Goal: Task Accomplishment & Management: Use online tool/utility

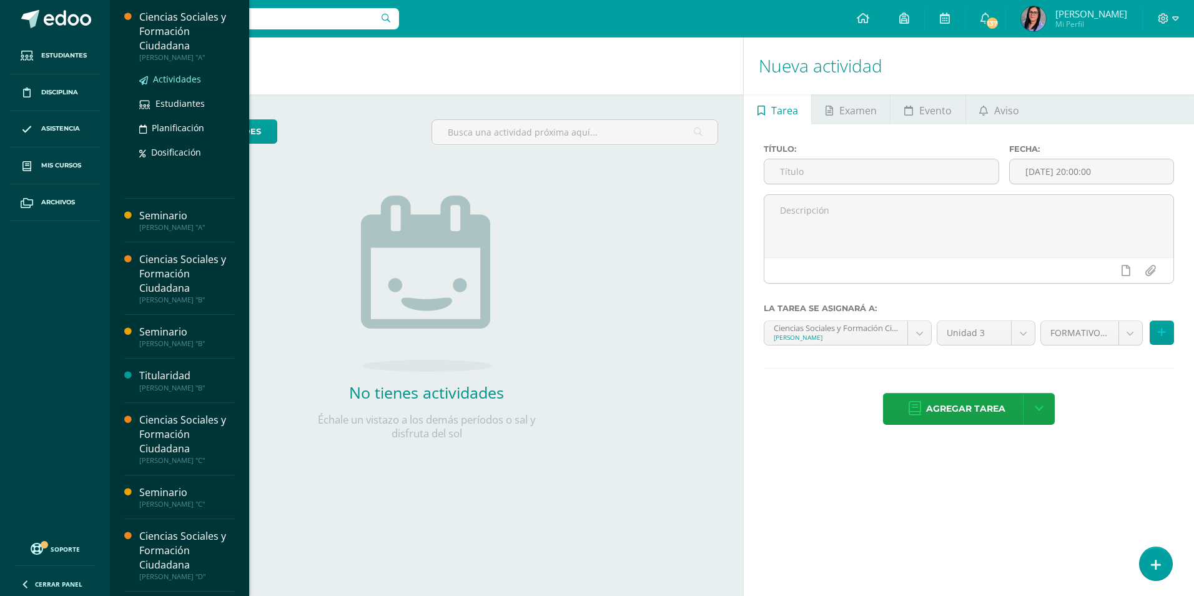
click at [174, 78] on span "Actividades" at bounding box center [177, 79] width 48 height 12
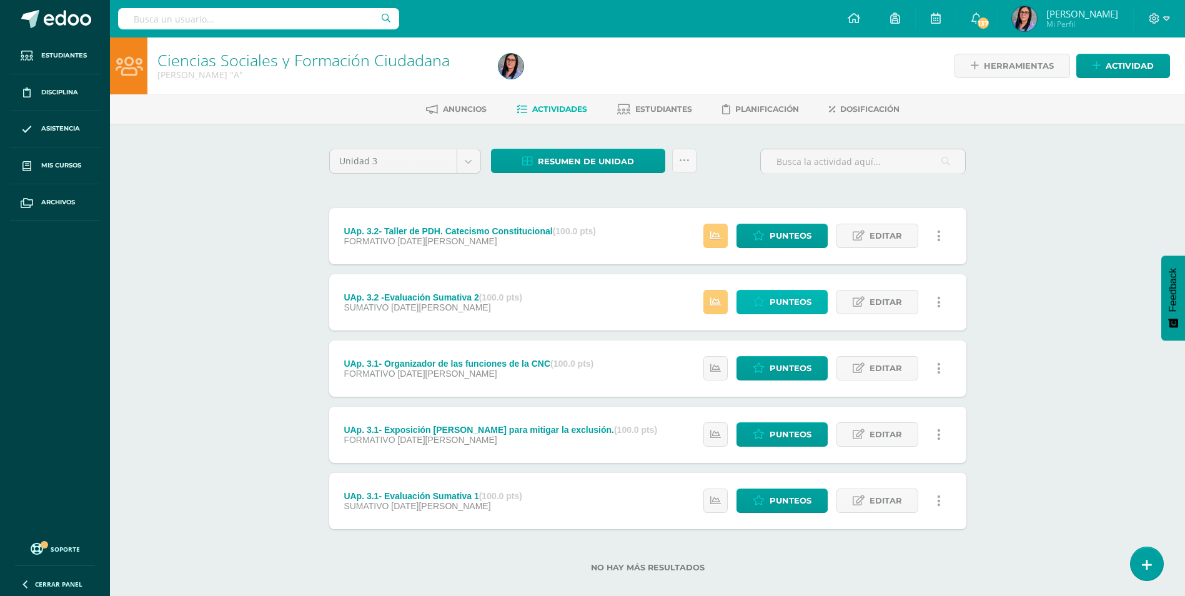
click at [781, 305] on span "Punteos" at bounding box center [790, 301] width 42 height 23
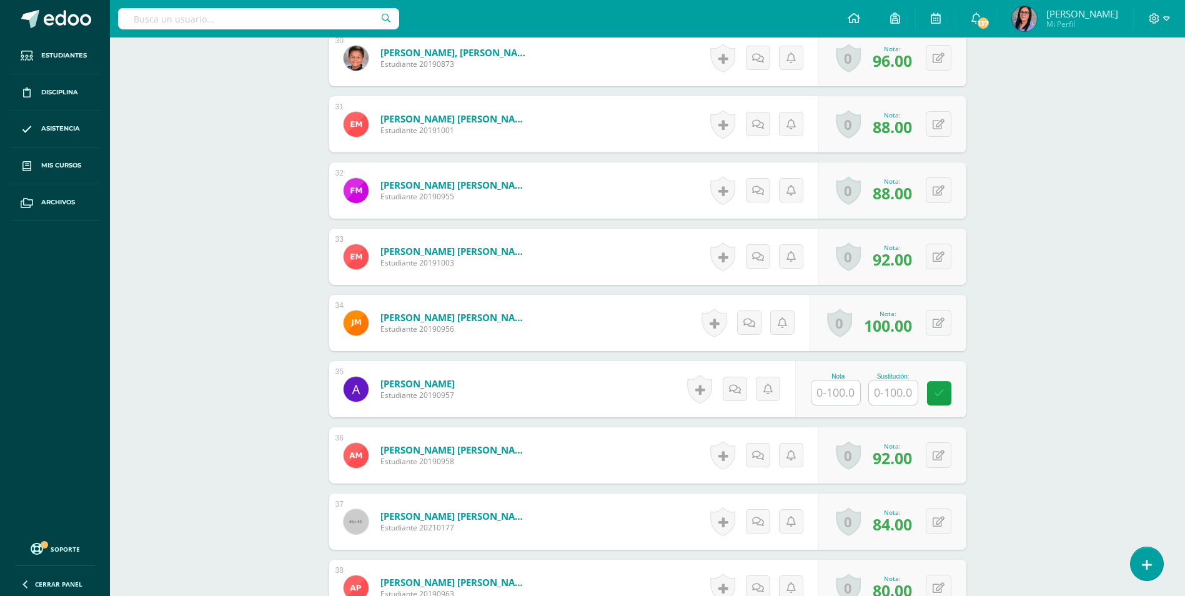
scroll to position [2376, 0]
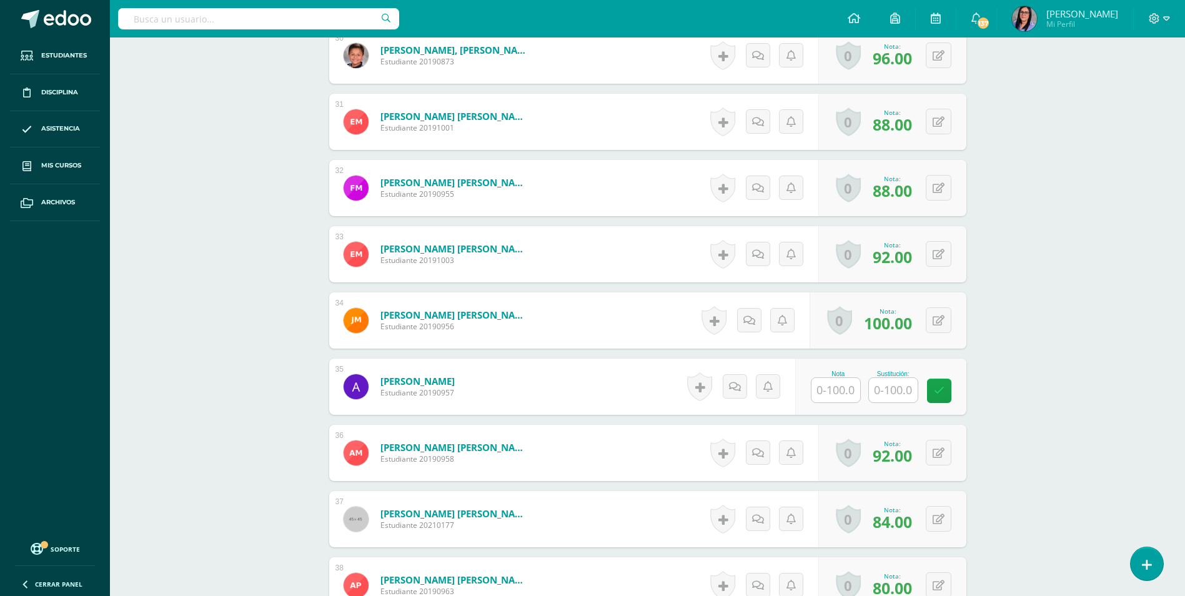
click at [827, 397] on input "text" at bounding box center [835, 390] width 49 height 24
type input "96"
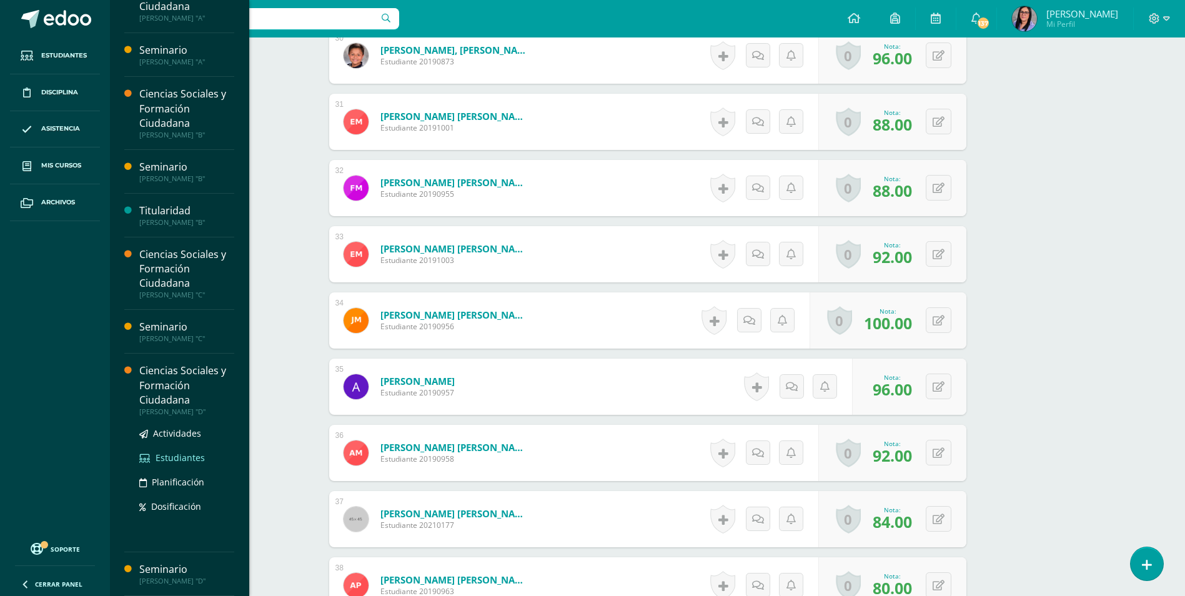
scroll to position [0, 0]
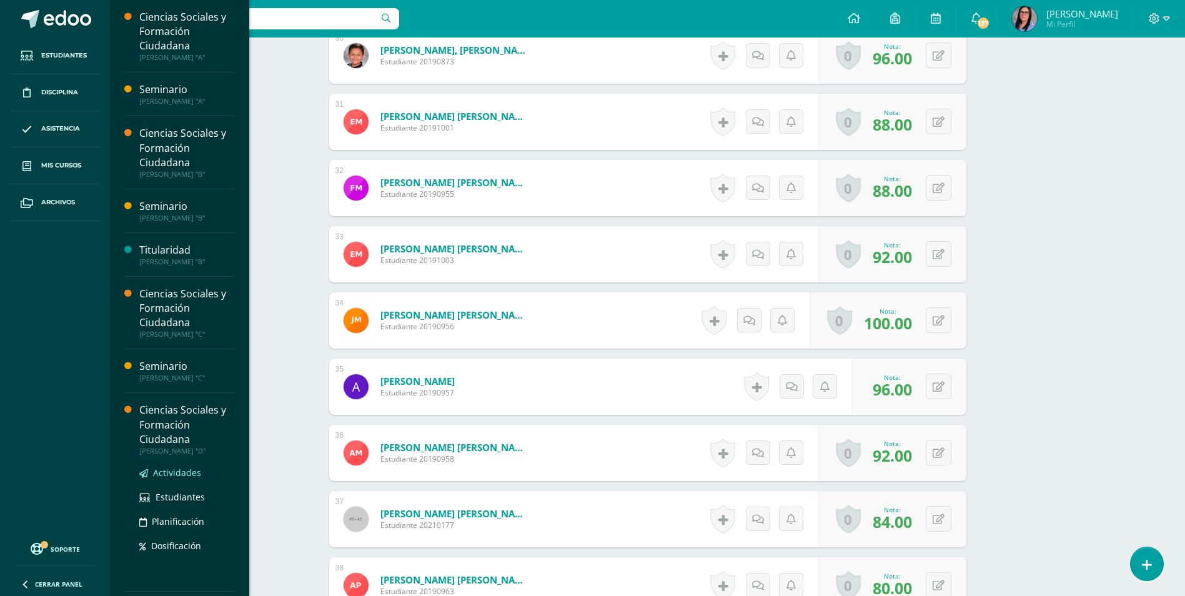
click at [180, 475] on span "Actividades" at bounding box center [177, 473] width 48 height 12
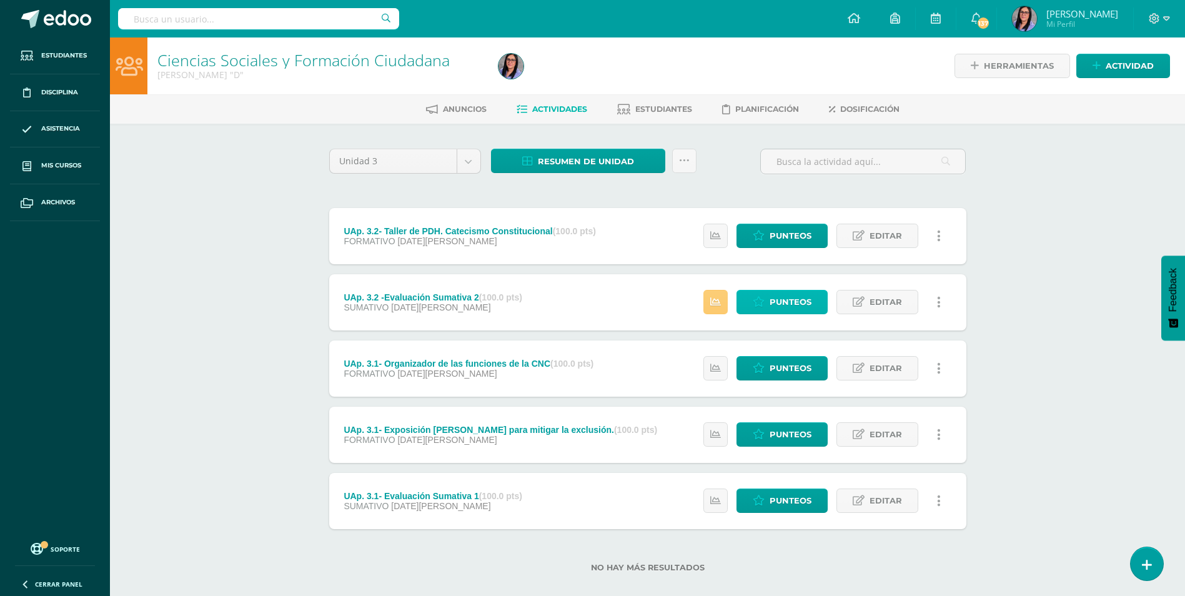
click at [809, 305] on span "Punteos" at bounding box center [790, 301] width 42 height 23
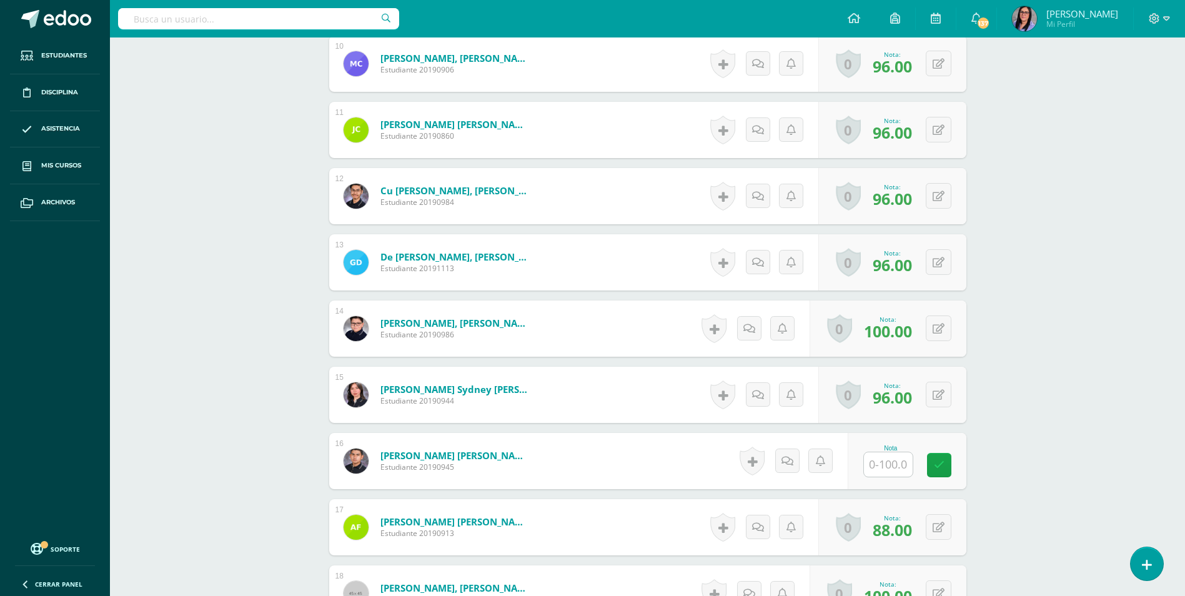
scroll to position [1016, 0]
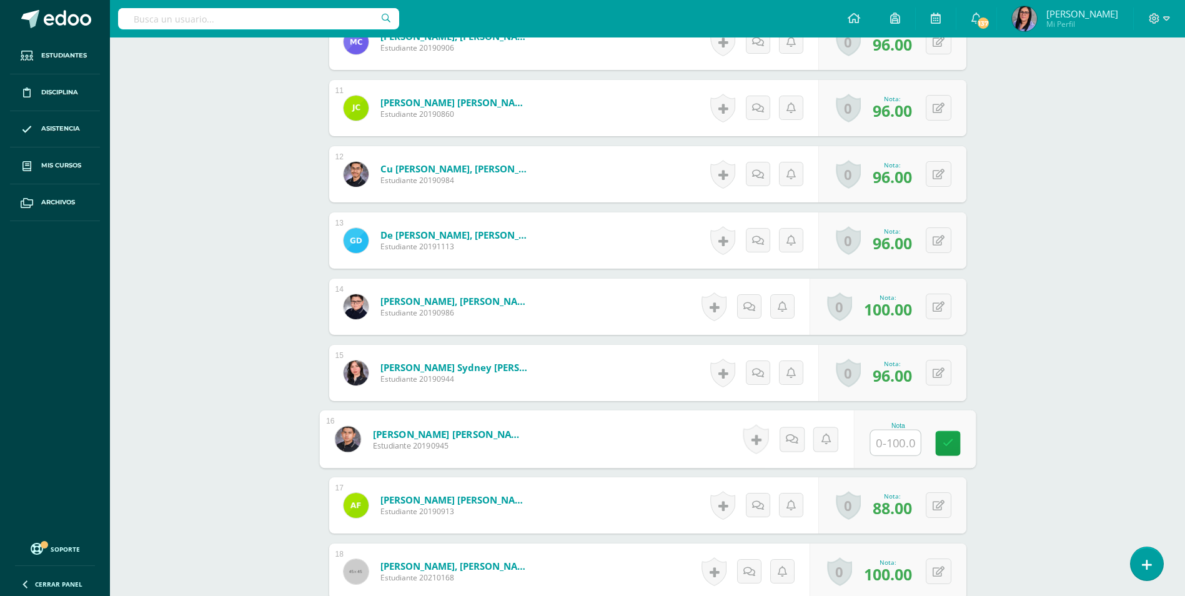
click at [889, 441] on input "text" at bounding box center [895, 442] width 50 height 25
type input "92"
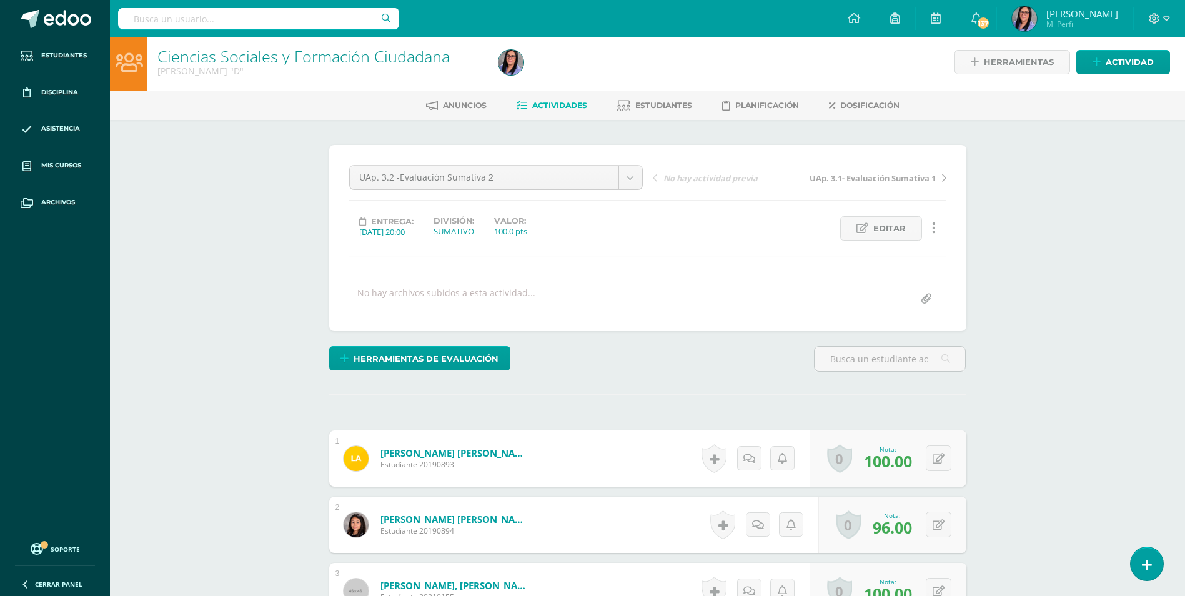
scroll to position [0, 0]
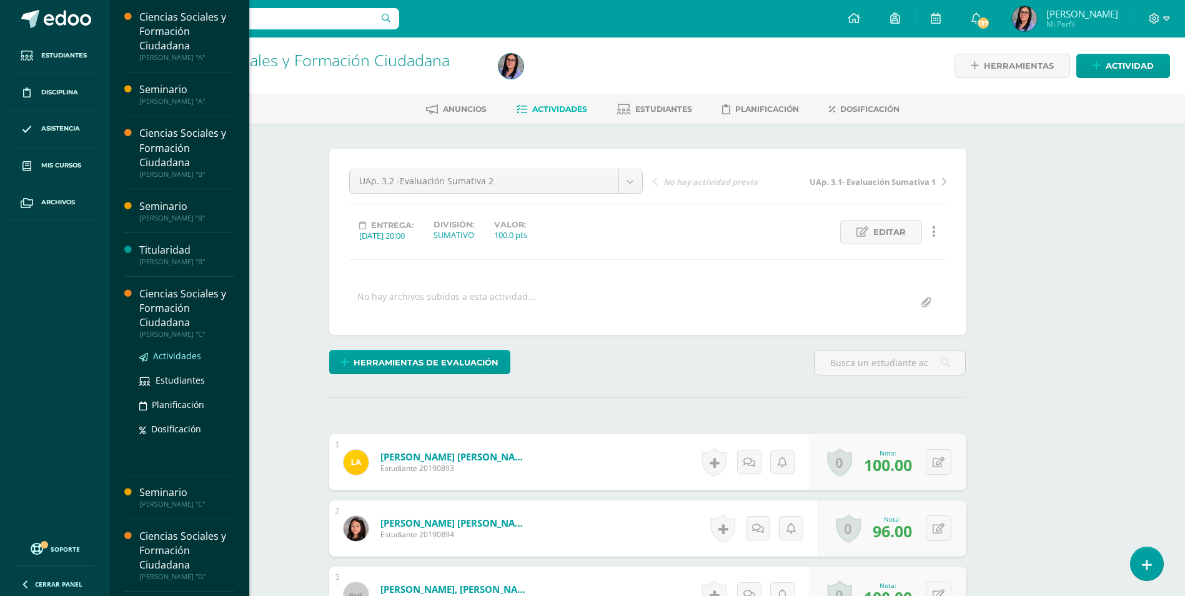
click at [176, 357] on span "Actividades" at bounding box center [177, 356] width 48 height 12
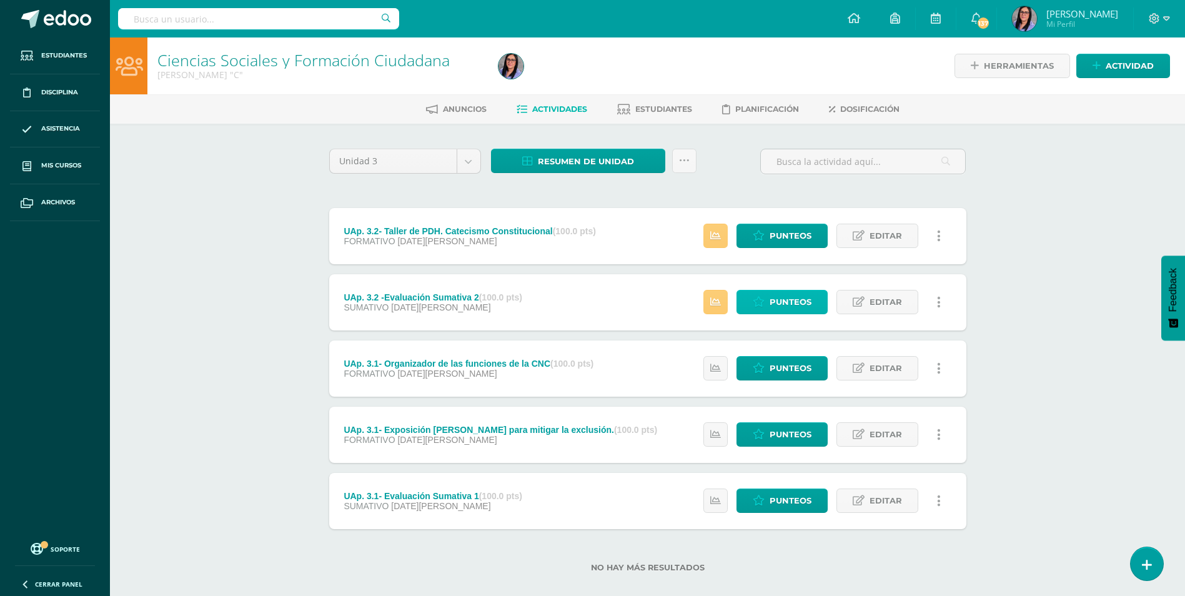
click at [754, 305] on icon at bounding box center [759, 302] width 12 height 11
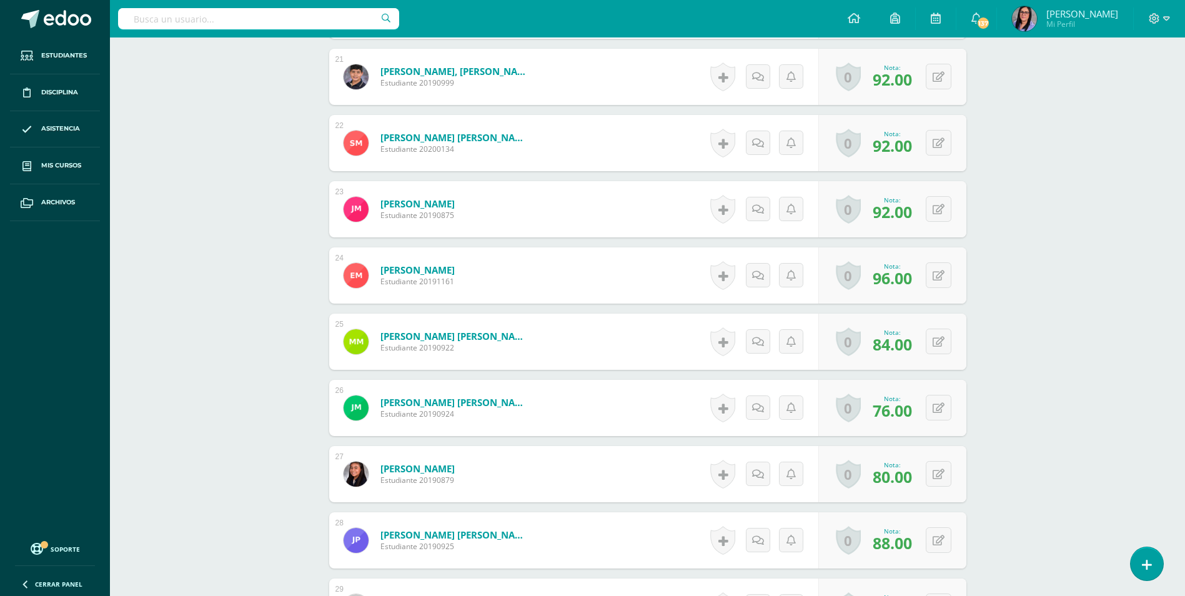
scroll to position [1791, 0]
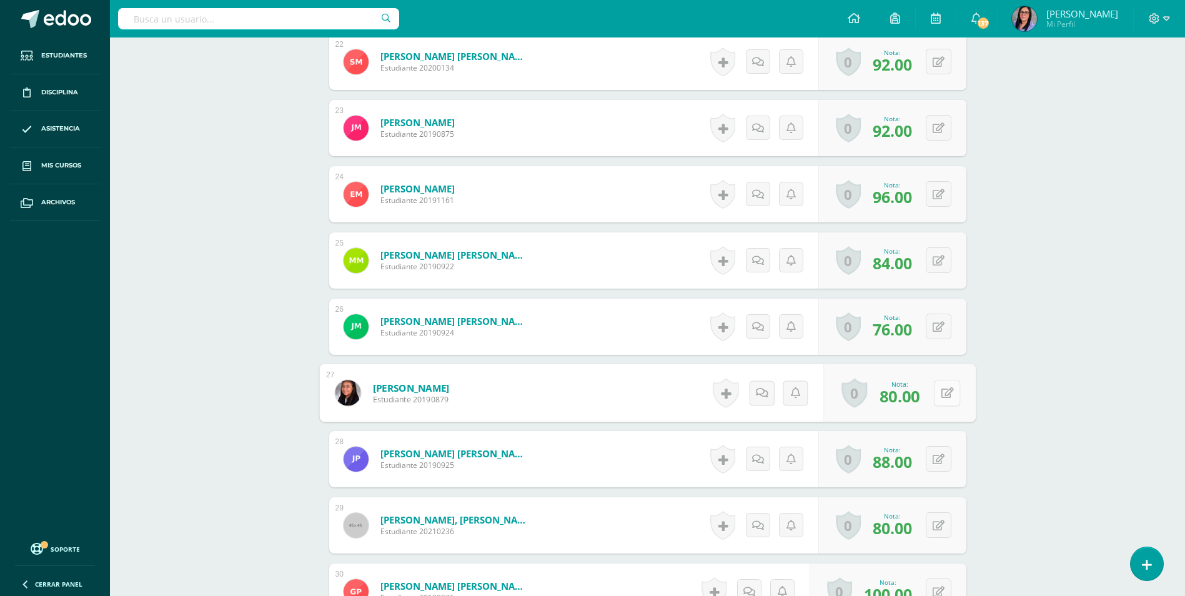
click at [942, 392] on icon at bounding box center [947, 392] width 12 height 11
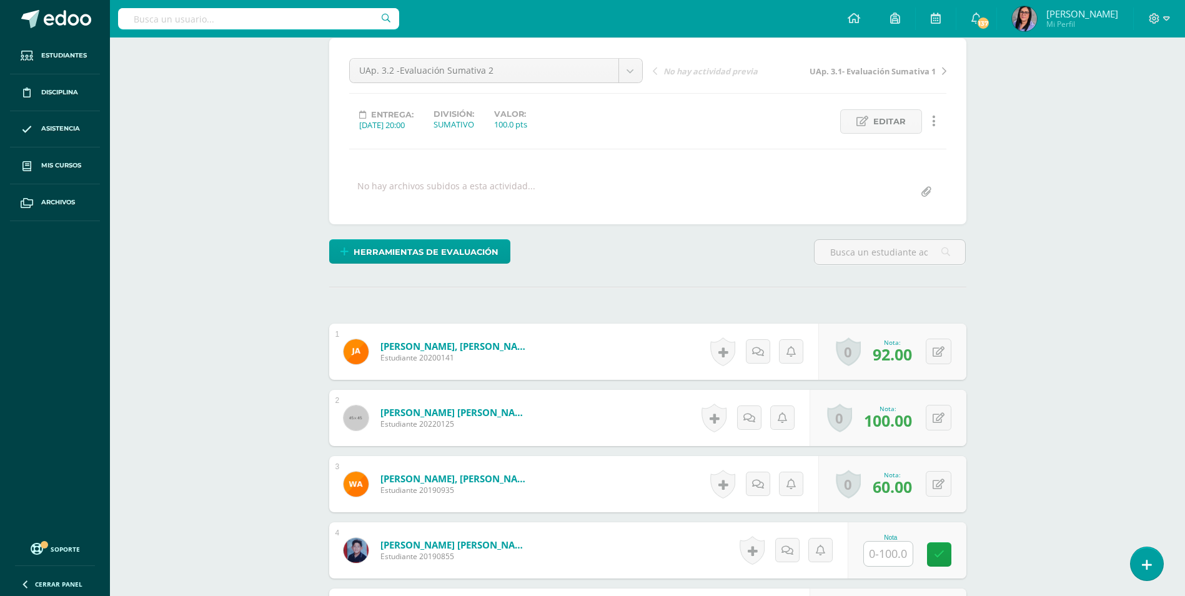
scroll to position [0, 0]
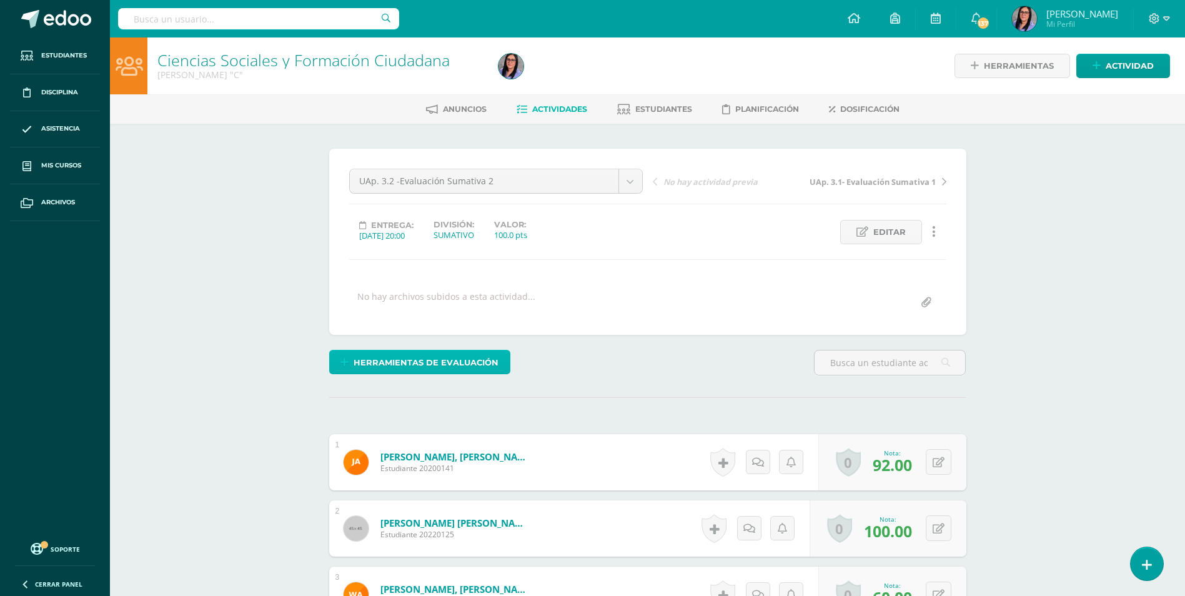
click at [478, 368] on span "Herramientas de evaluación" at bounding box center [426, 362] width 145 height 23
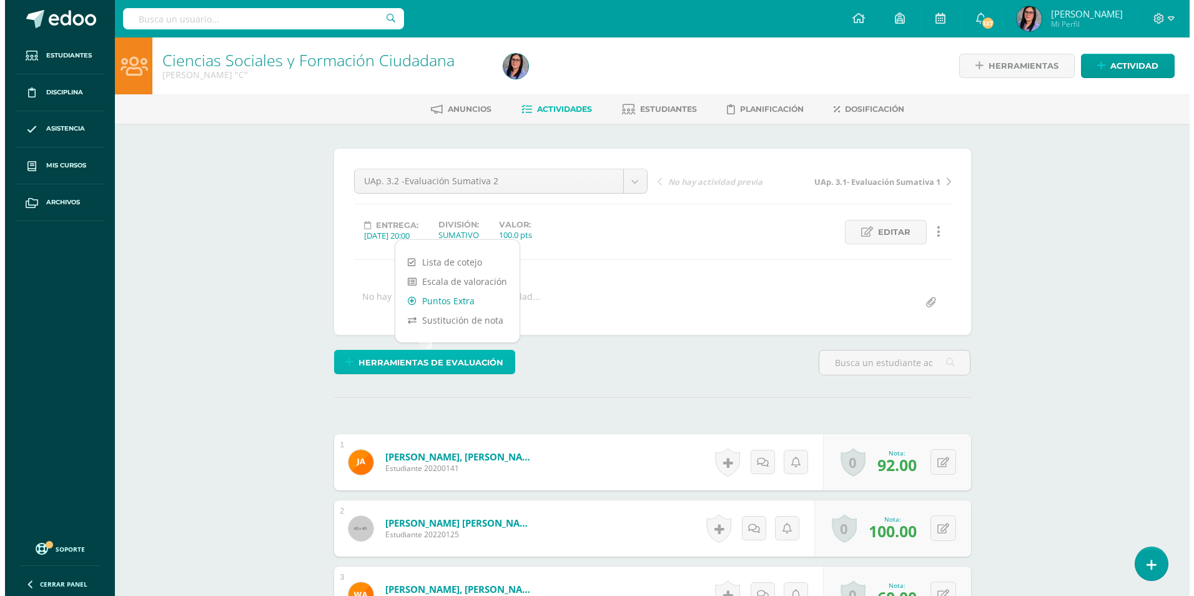
scroll to position [1, 0]
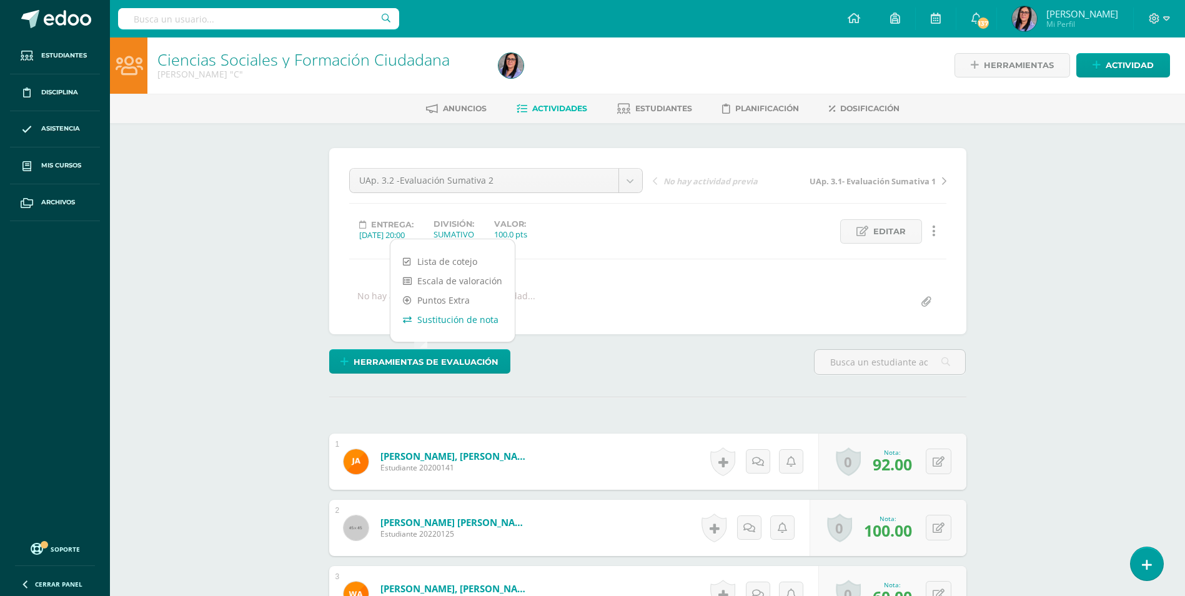
click at [452, 322] on link "Sustitución de nota" at bounding box center [452, 319] width 124 height 19
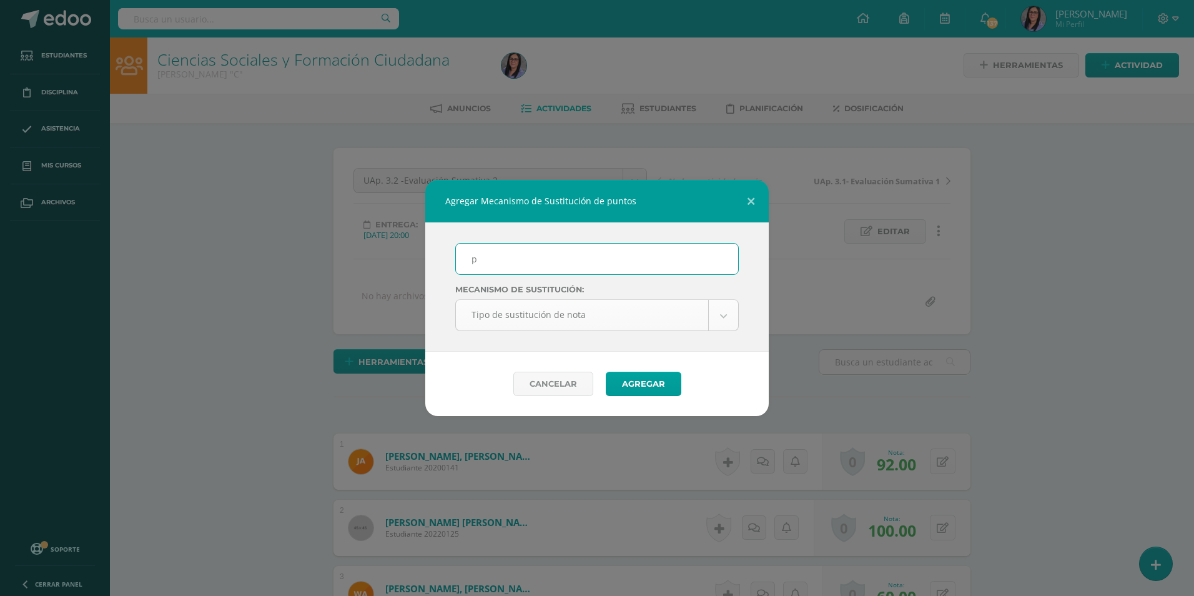
type input "PMA 3.2"
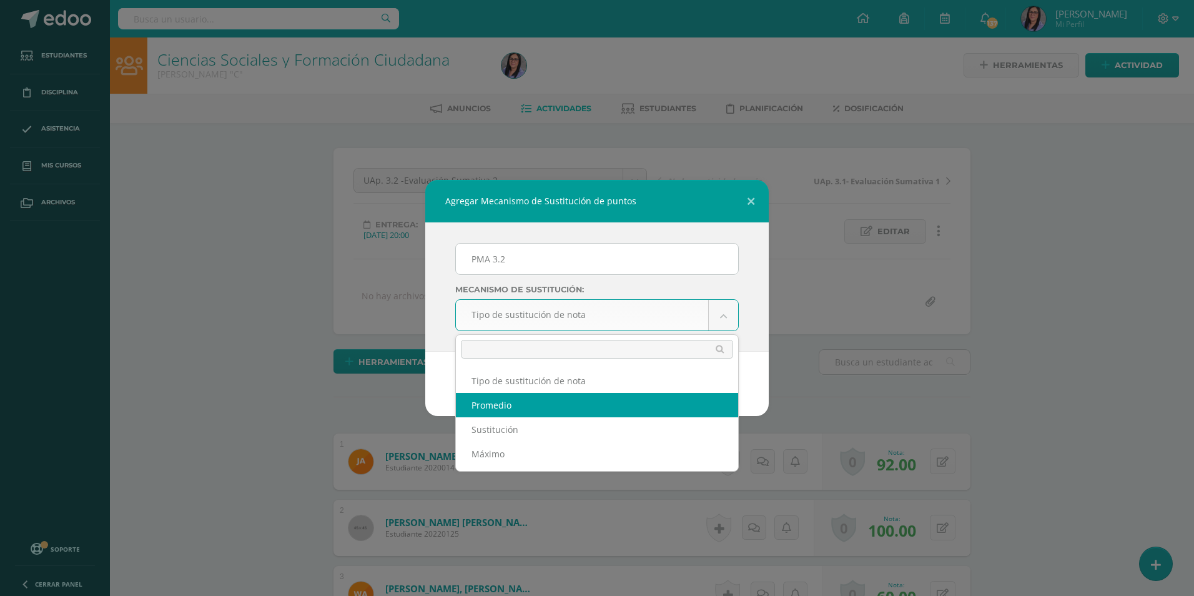
select select "average"
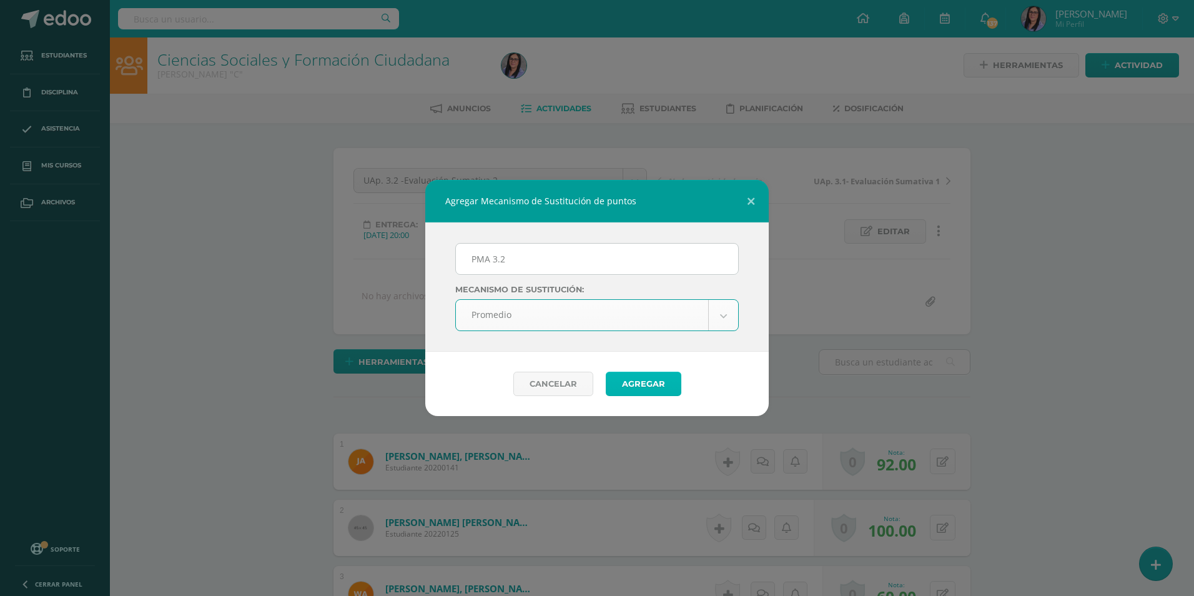
click at [628, 387] on button "Agregar" at bounding box center [644, 384] width 76 height 24
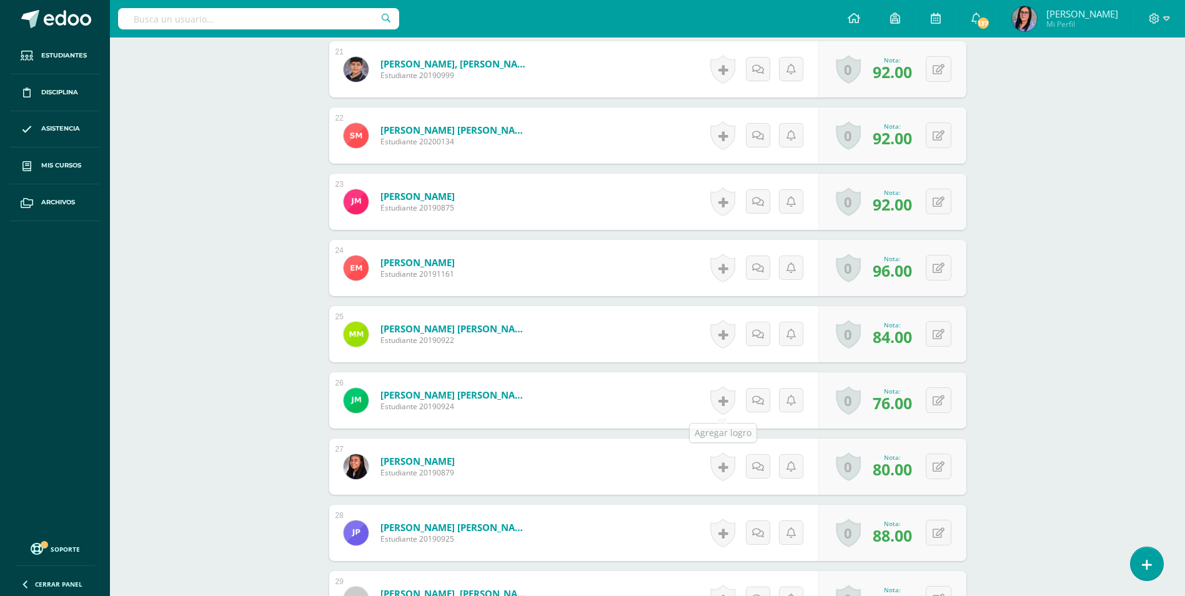
scroll to position [1778, 0]
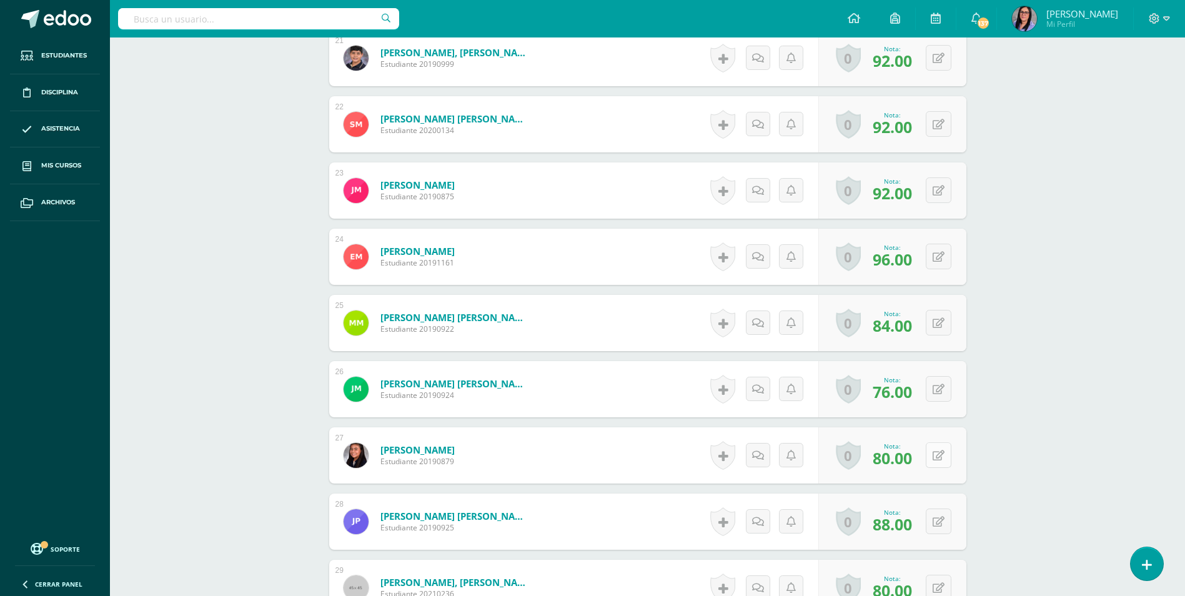
click at [939, 454] on icon at bounding box center [938, 455] width 12 height 11
type input "84"
click at [911, 456] on icon at bounding box center [913, 458] width 11 height 11
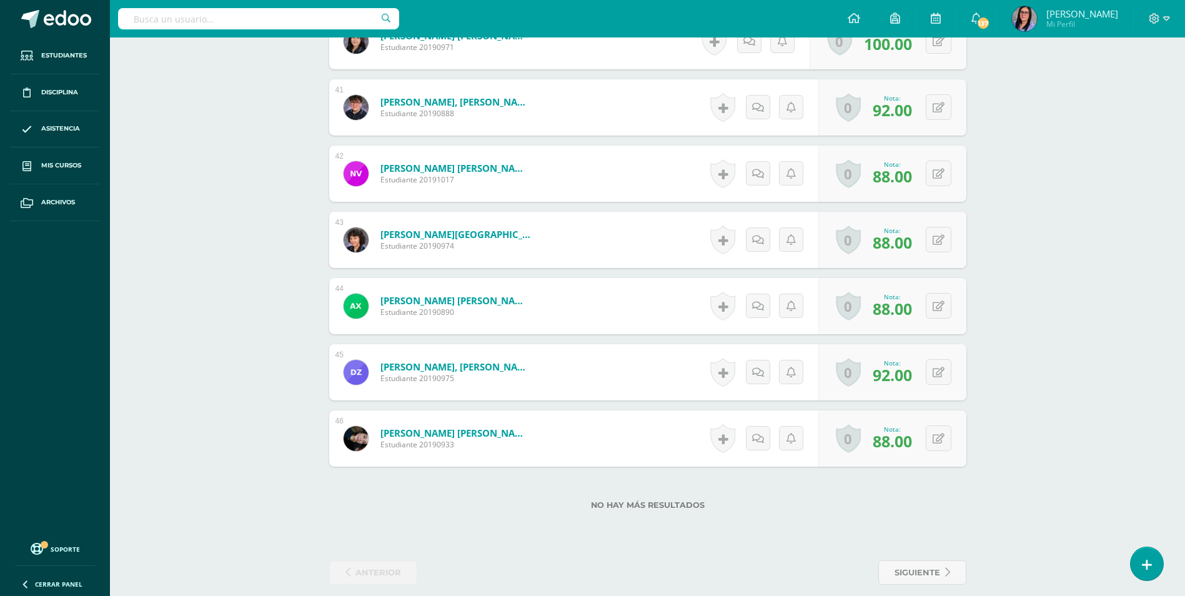
scroll to position [3067, 0]
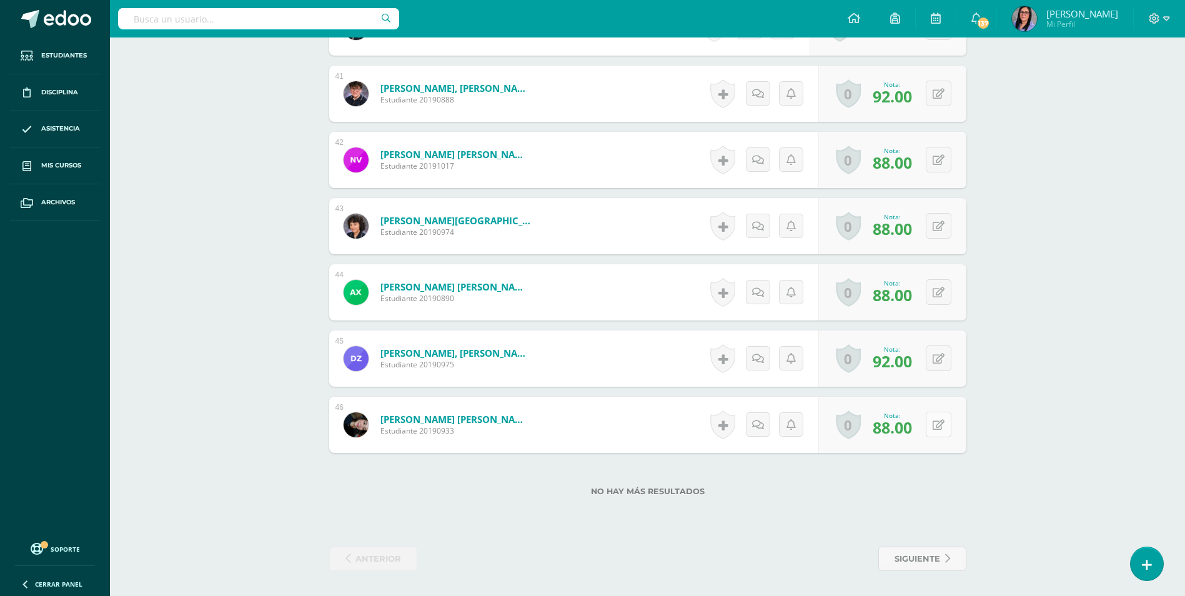
click at [937, 425] on button at bounding box center [939, 425] width 26 height 26
type input "96"
click at [916, 434] on icon at bounding box center [913, 428] width 11 height 11
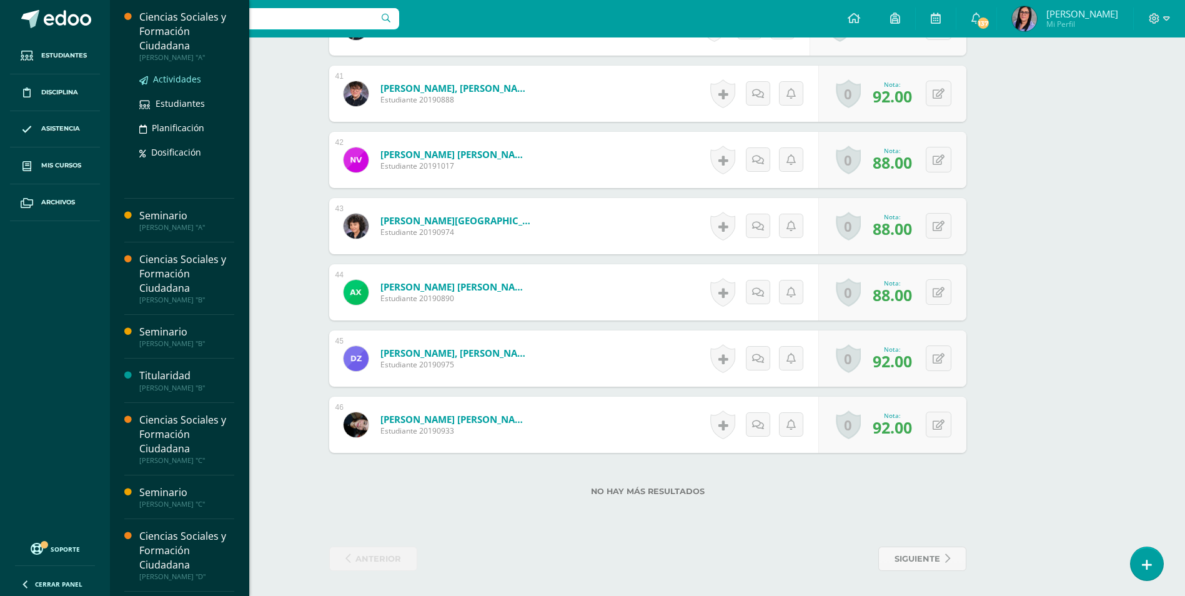
click at [184, 82] on span "Actividades" at bounding box center [177, 79] width 48 height 12
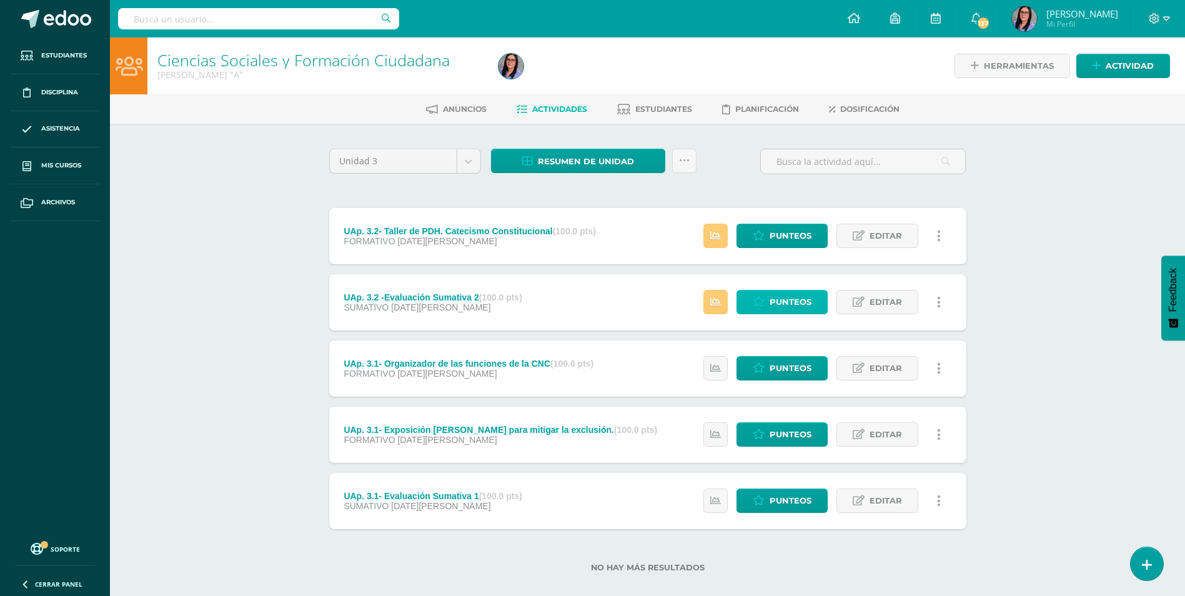
click at [770, 304] on span "Punteos" at bounding box center [790, 301] width 42 height 23
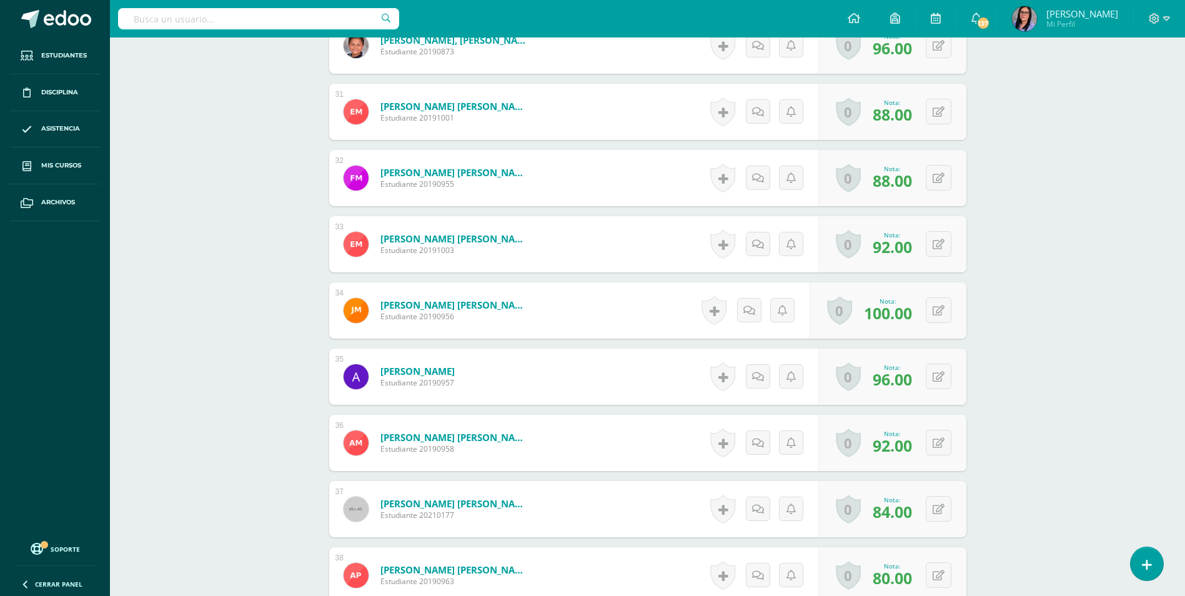
scroll to position [2503, 0]
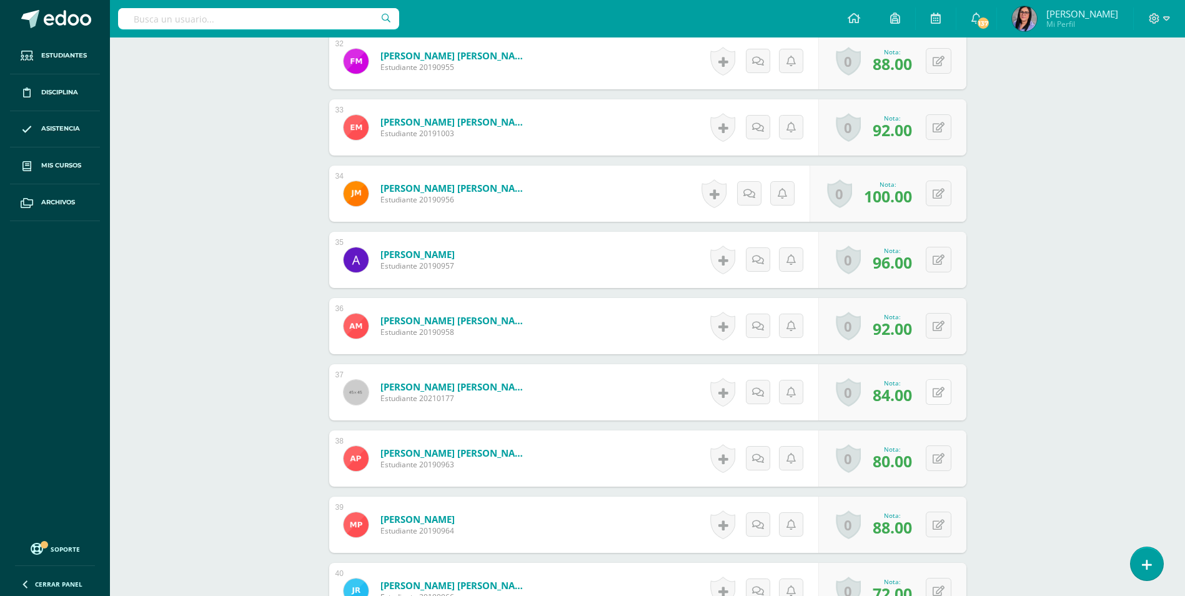
click at [949, 395] on button at bounding box center [939, 392] width 26 height 26
type input "92"
